Goal: Task Accomplishment & Management: Manage account settings

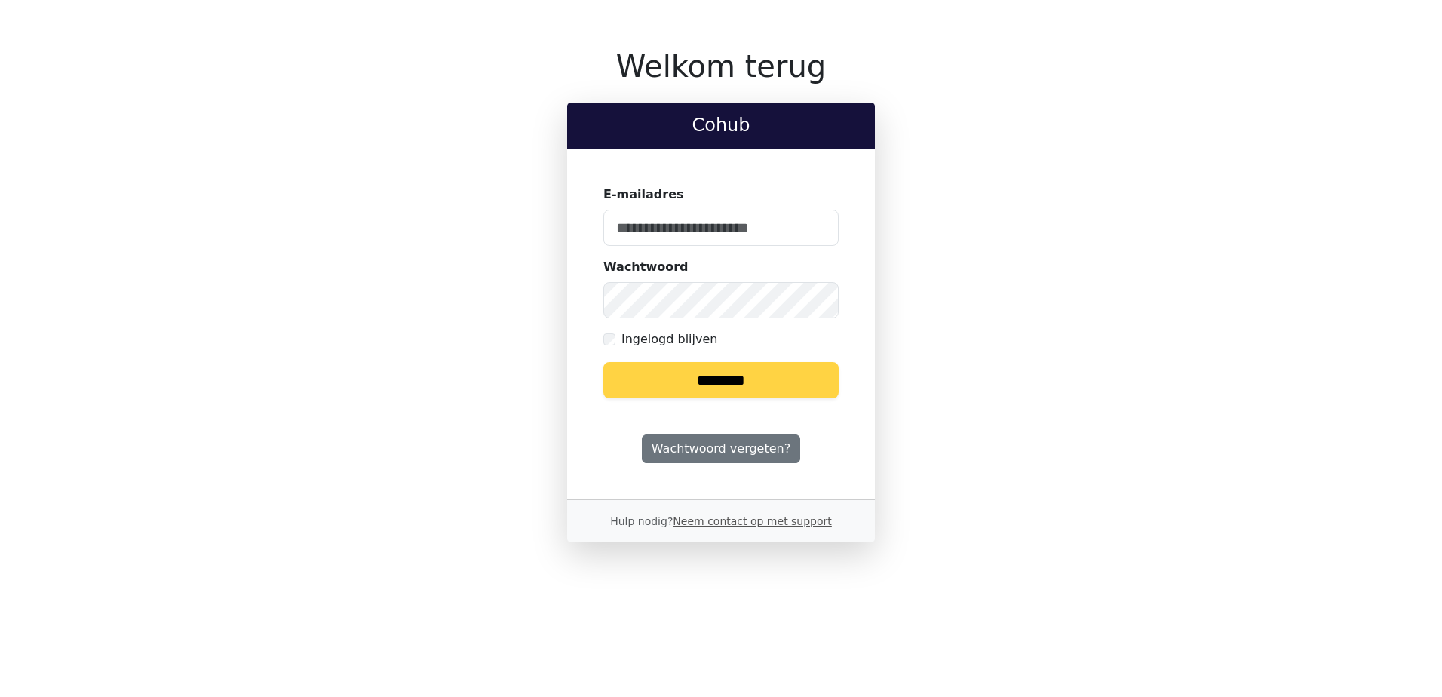
click at [758, 381] on input "********" at bounding box center [720, 380] width 235 height 36
drag, startPoint x: 757, startPoint y: 226, endPoint x: 780, endPoint y: 225, distance: 22.6
click at [758, 226] on input "E-mailadres" at bounding box center [720, 228] width 235 height 36
click at [822, 231] on keeper-lock "Open Keeper Popup" at bounding box center [817, 228] width 18 height 18
type input "**********"
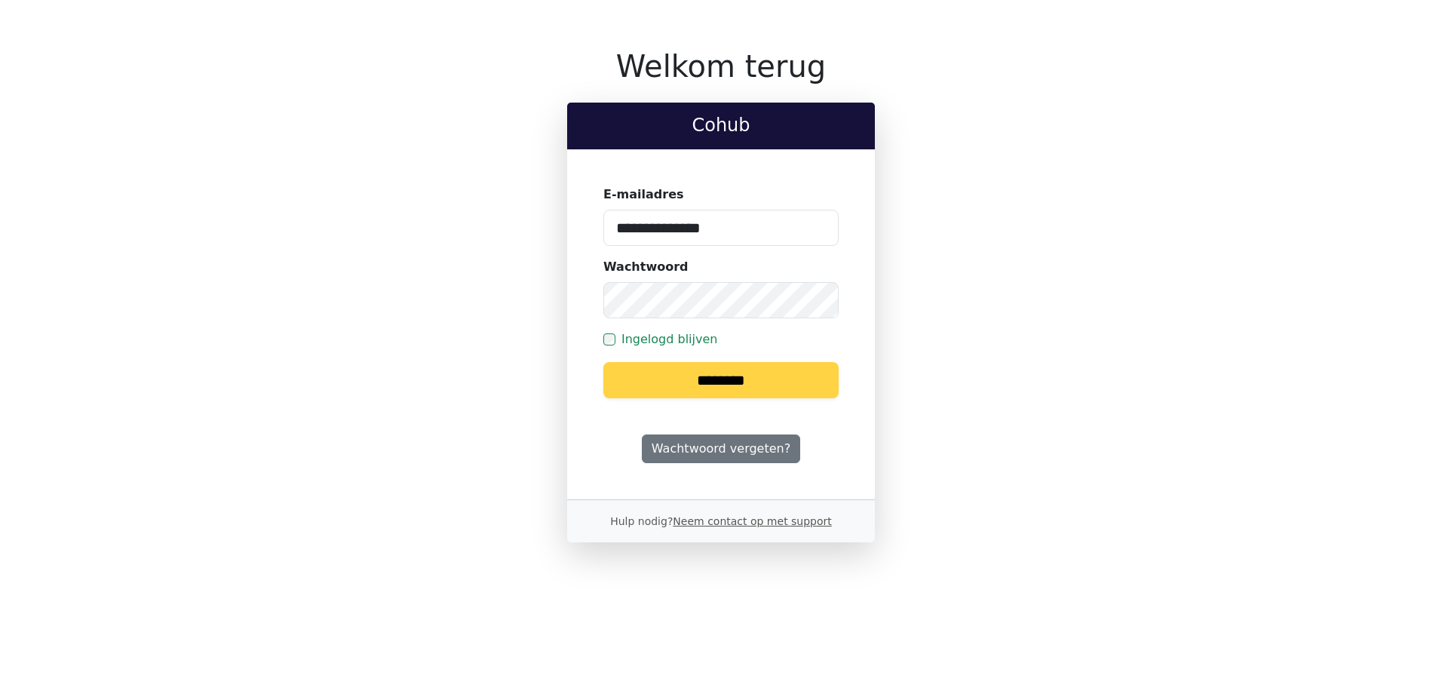
click at [712, 388] on input "********" at bounding box center [720, 380] width 235 height 36
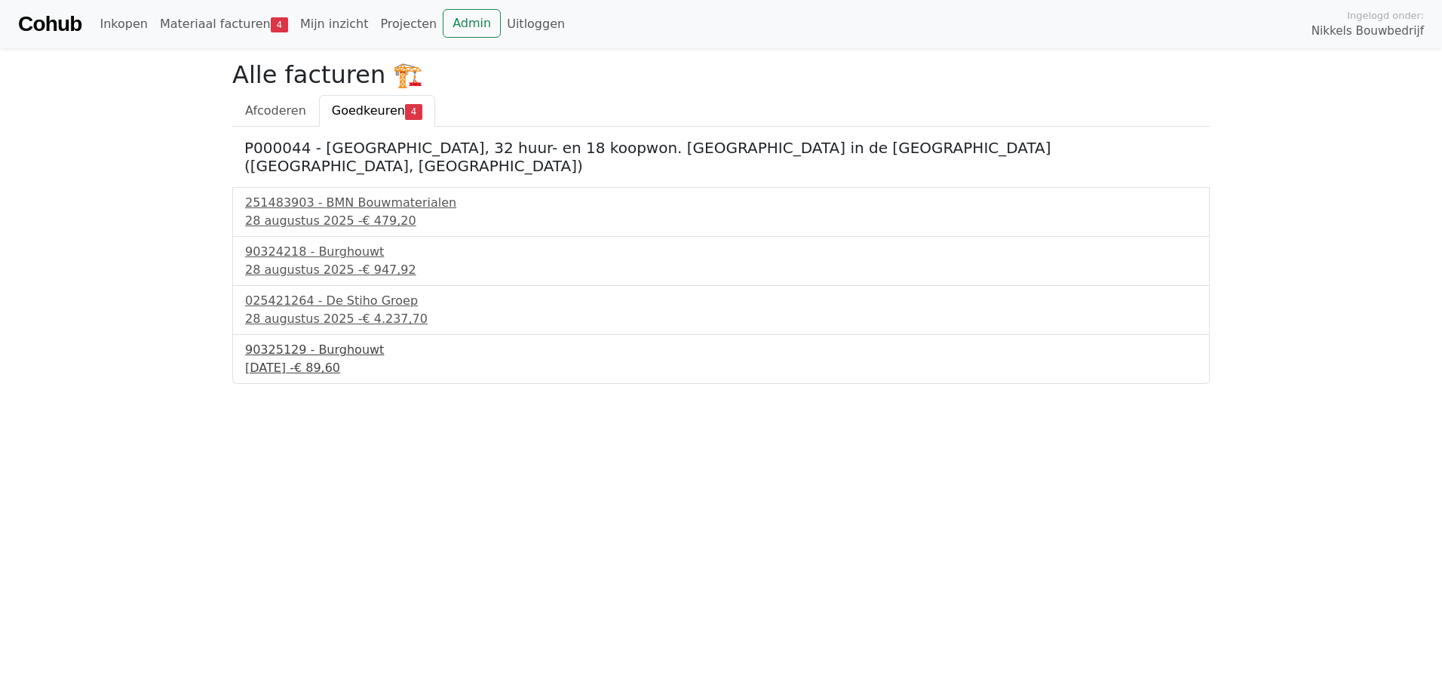
click at [314, 341] on div "90325129 - Burghouwt" at bounding box center [721, 350] width 952 height 18
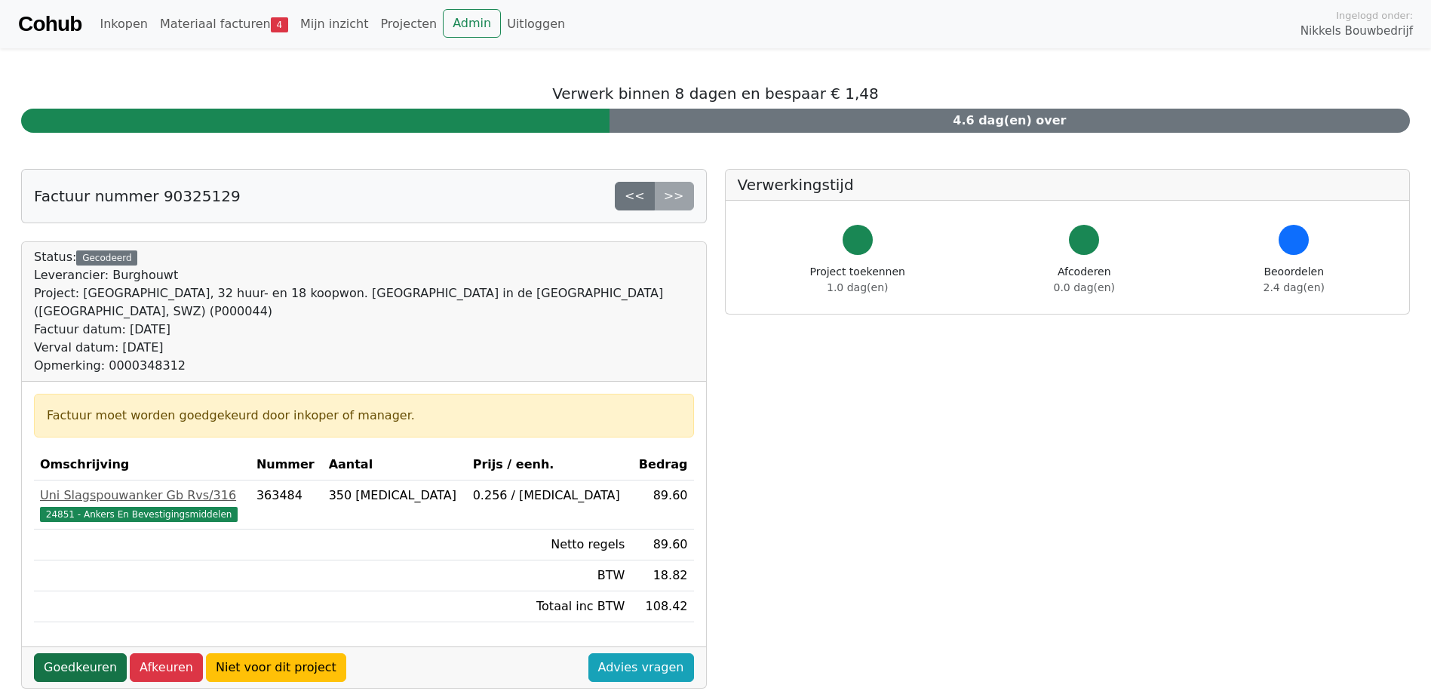
click at [84, 653] on link "Goedkeuren" at bounding box center [80, 667] width 93 height 29
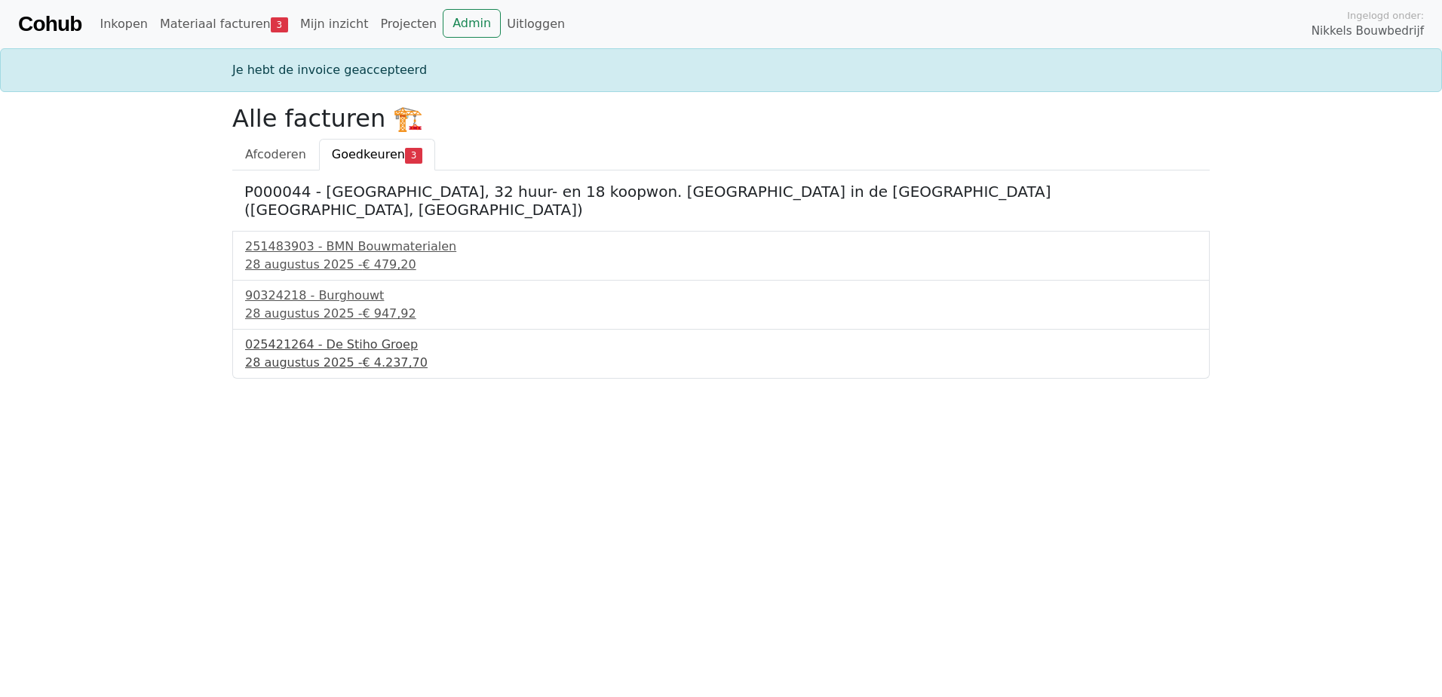
click at [352, 336] on div "025421264 - De Stiho Groep" at bounding box center [721, 345] width 952 height 18
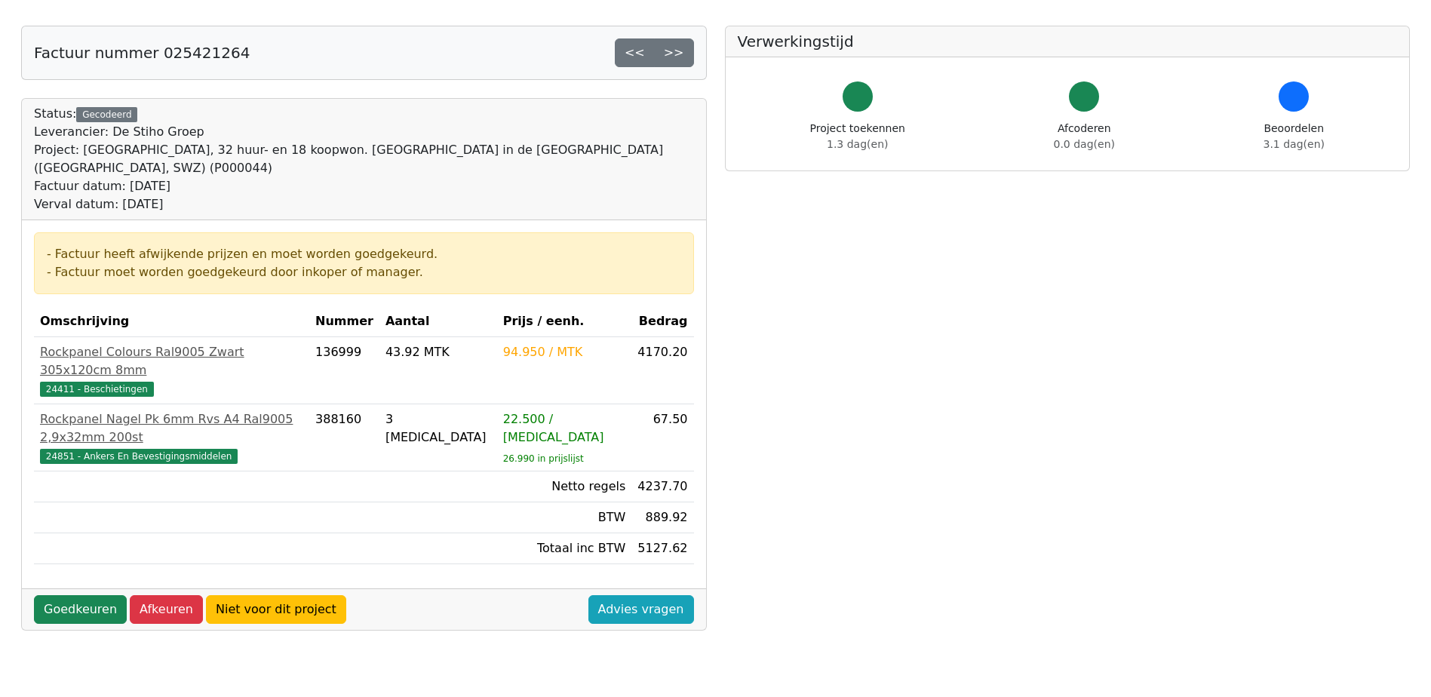
scroll to position [377, 0]
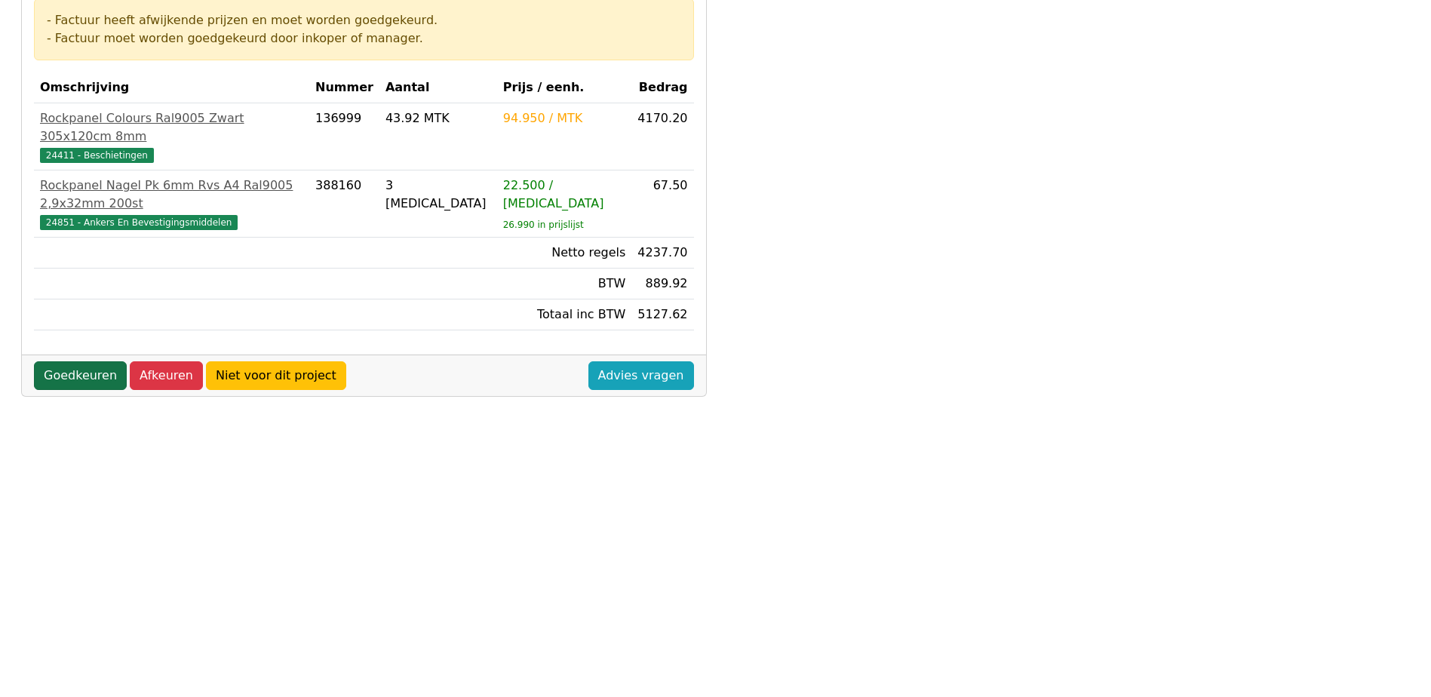
click at [81, 361] on link "Goedkeuren" at bounding box center [80, 375] width 93 height 29
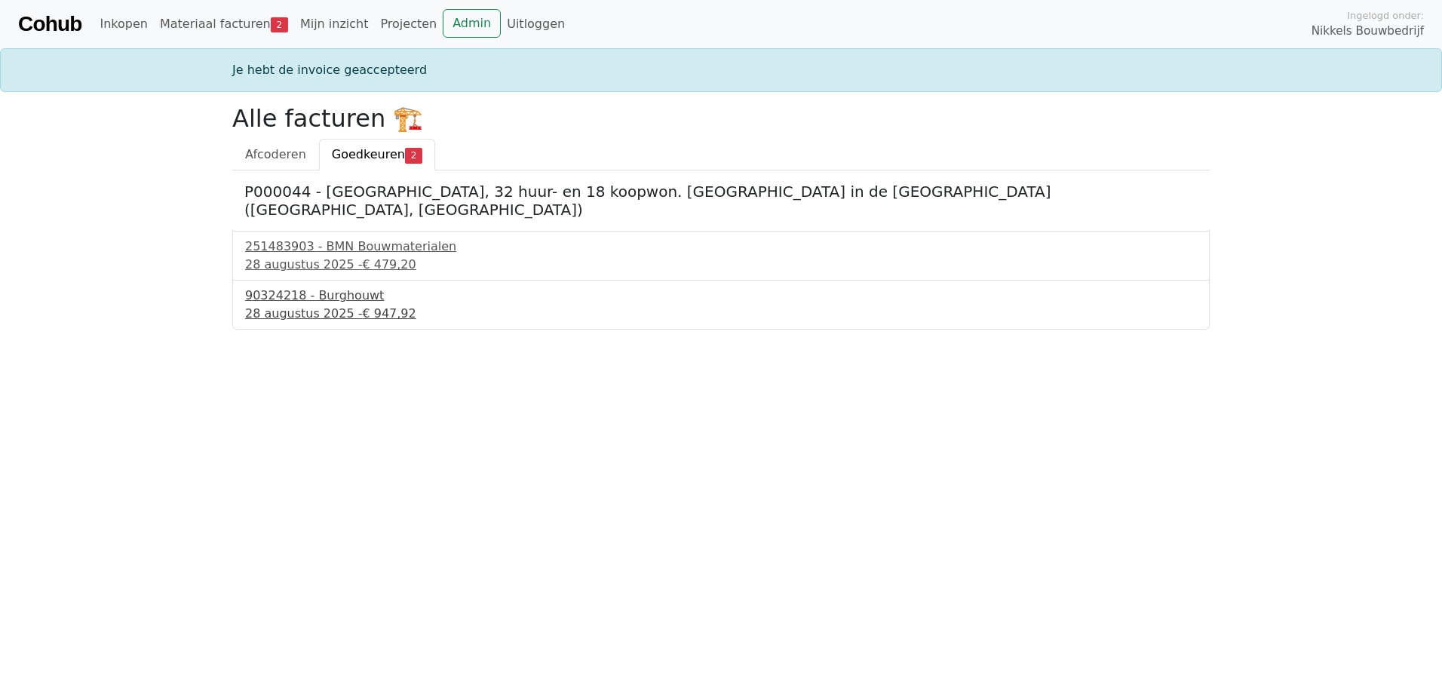
click at [341, 287] on div "90324218 - Burghouwt" at bounding box center [721, 296] width 952 height 18
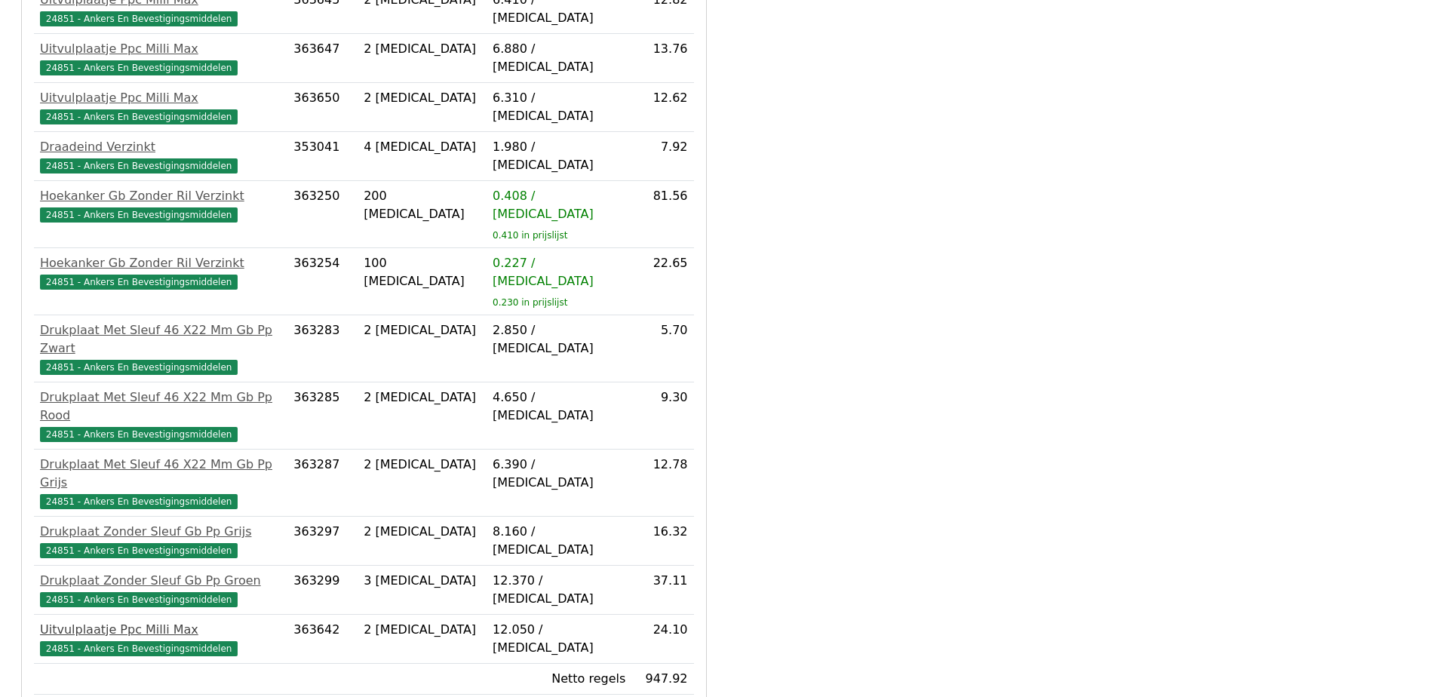
scroll to position [714, 0]
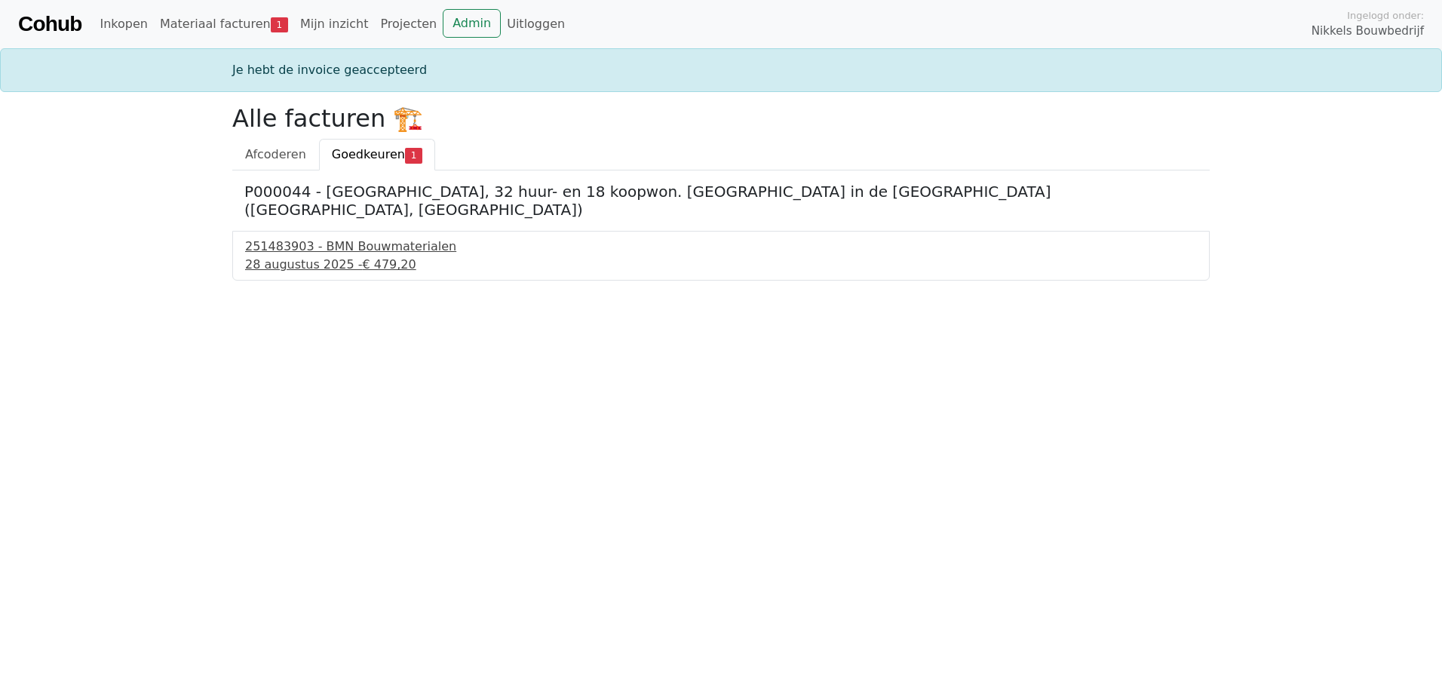
click at [328, 238] on div "251483903 - BMN Bouwmaterialen" at bounding box center [721, 247] width 952 height 18
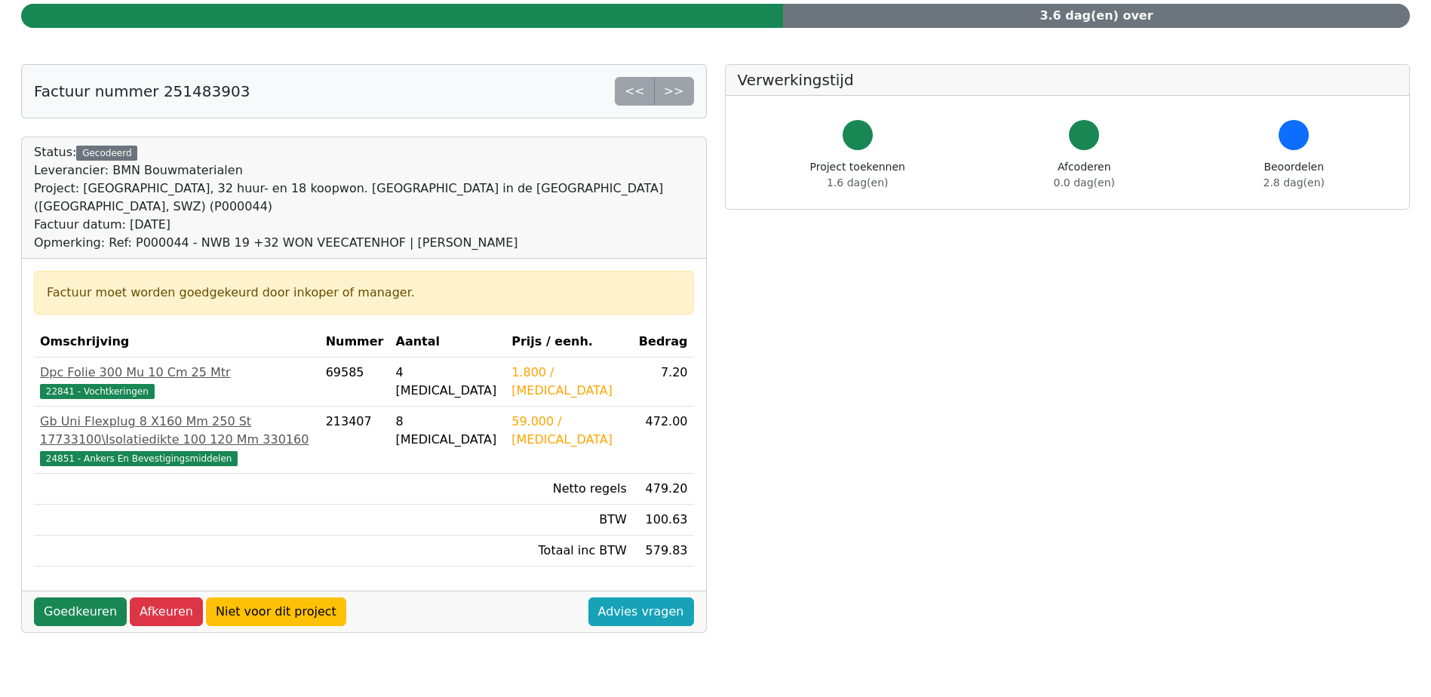
scroll to position [302, 0]
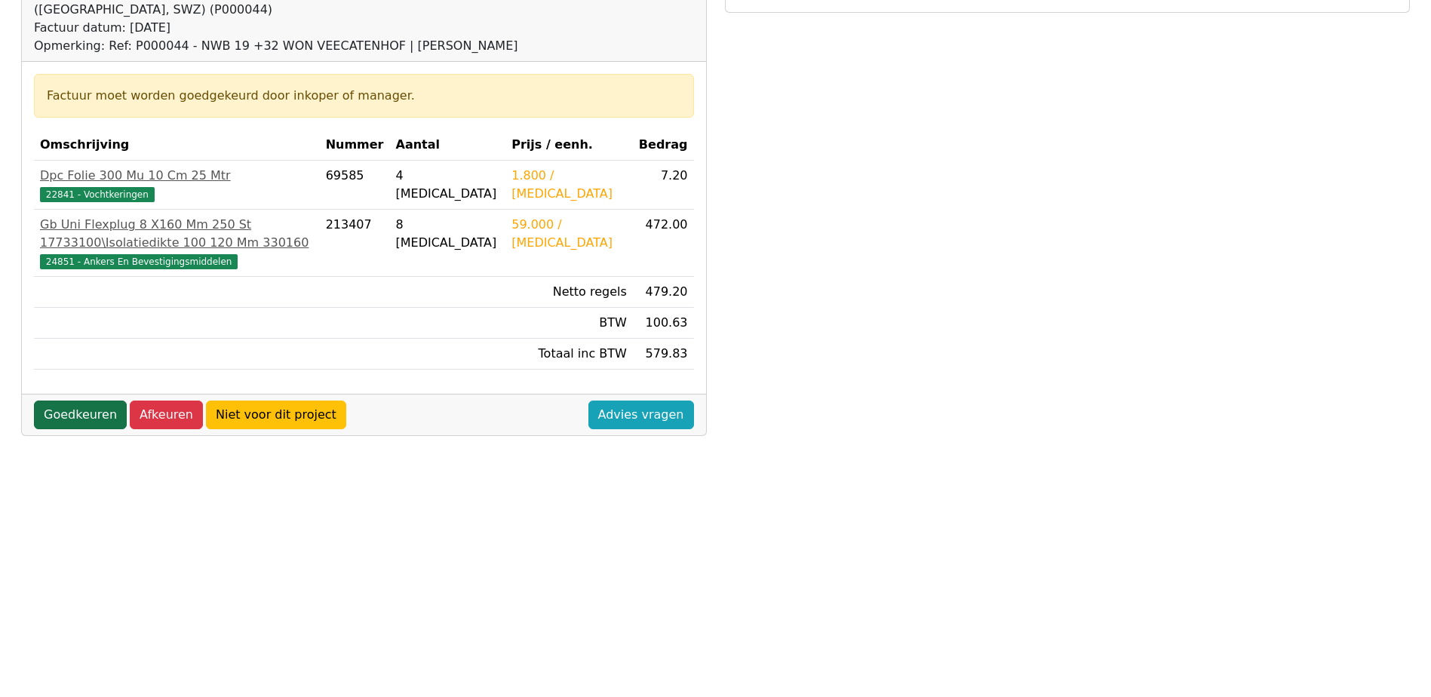
click at [86, 417] on link "Goedkeuren" at bounding box center [80, 414] width 93 height 29
